Goal: Task Accomplishment & Management: Complete application form

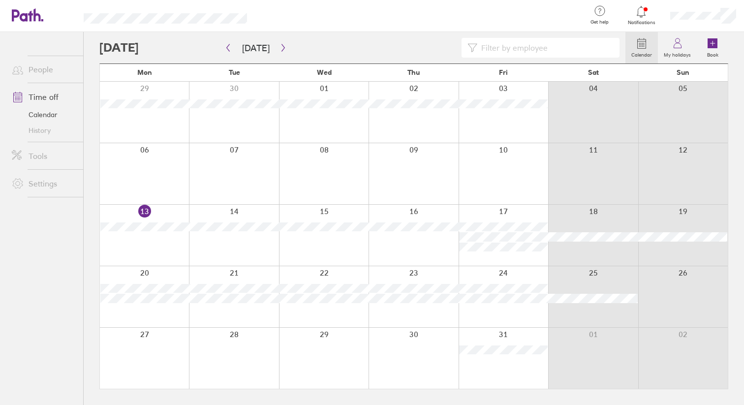
click at [433, 308] on div at bounding box center [412, 296] width 89 height 61
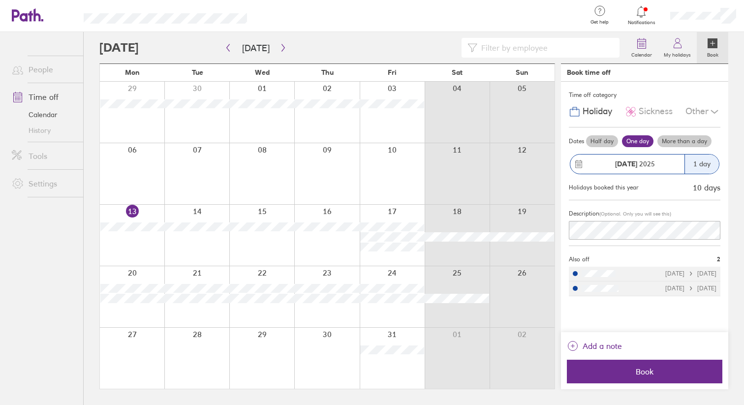
click at [685, 138] on label "More than a day" at bounding box center [684, 141] width 54 height 12
click at [0, 0] on input "More than a day" at bounding box center [0, 0] width 0 height 0
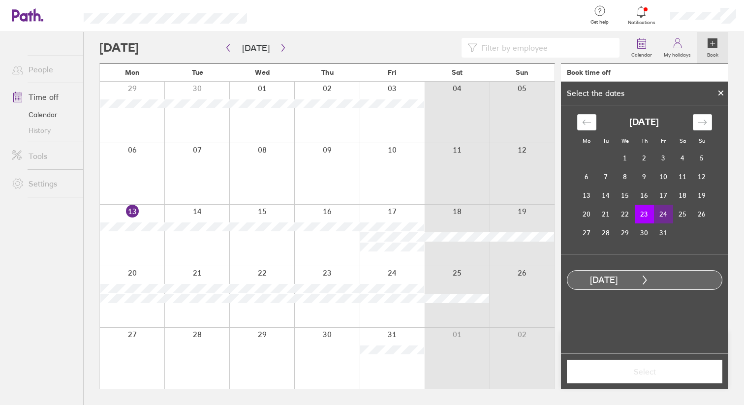
click at [665, 211] on td "24" at bounding box center [663, 214] width 19 height 19
click at [654, 365] on button "Select" at bounding box center [643, 371] width 155 height 24
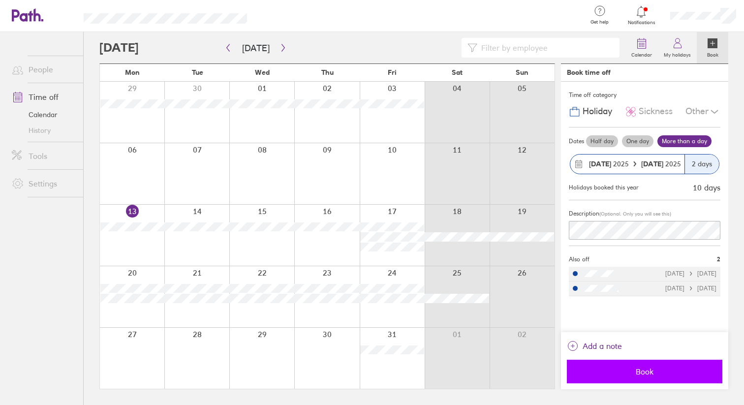
click at [603, 367] on span "Book" at bounding box center [644, 371] width 142 height 9
